Goal: Use online tool/utility: Utilize a website feature to perform a specific function

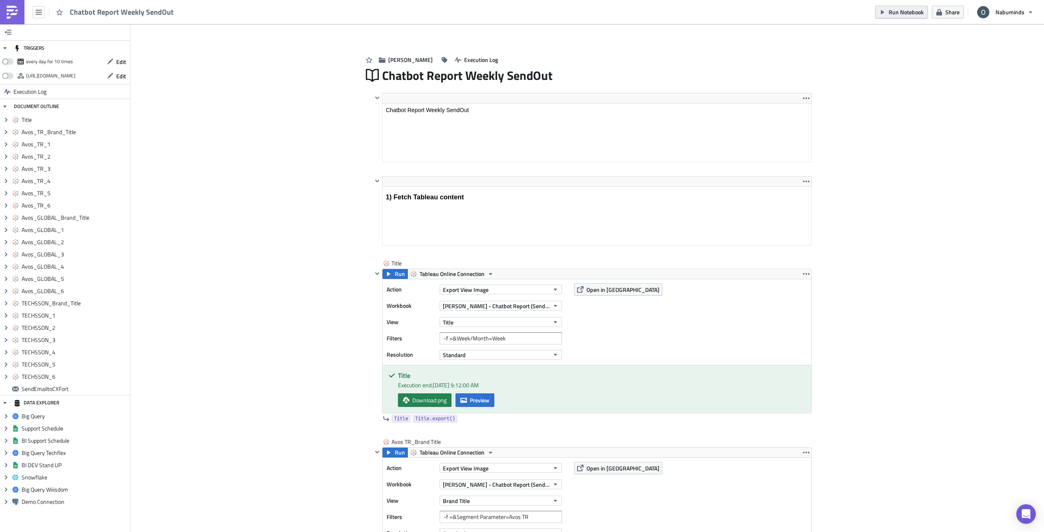
click at [892, 16] on button "Run Notebook" at bounding box center [901, 12] width 53 height 13
click at [902, 12] on span "Run Notebook" at bounding box center [906, 12] width 35 height 9
click at [486, 290] on button "Export View Image" at bounding box center [501, 290] width 122 height 10
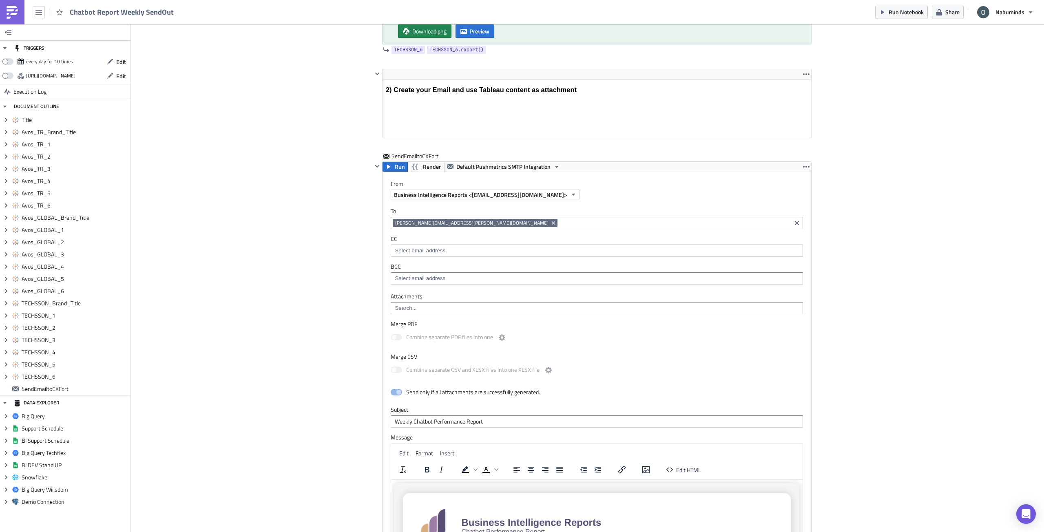
scroll to position [4201, 0]
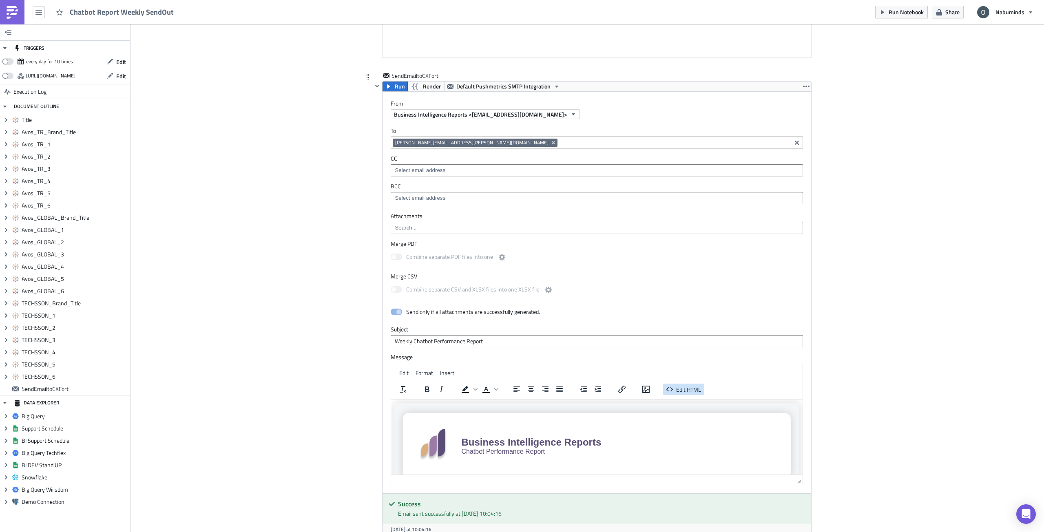
click at [681, 389] on span "Edit HTML" at bounding box center [688, 389] width 25 height 9
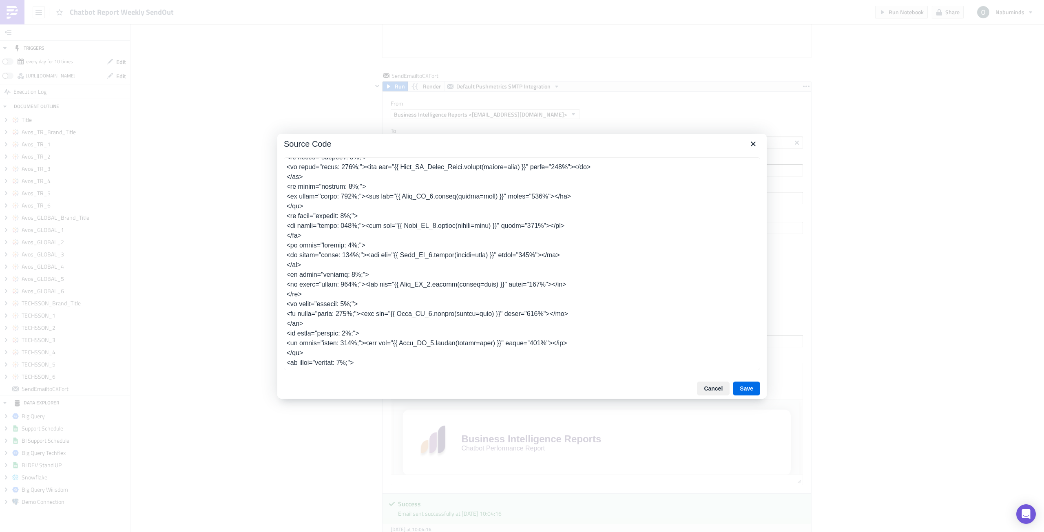
scroll to position [389, 0]
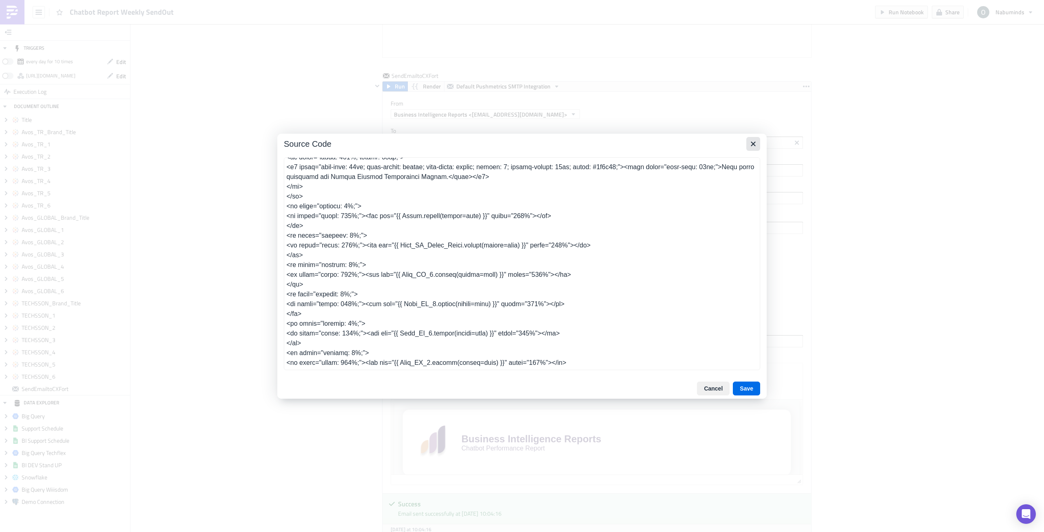
click at [750, 141] on icon "Close" at bounding box center [753, 144] width 10 height 10
